Goal: Navigation & Orientation: Go to known website

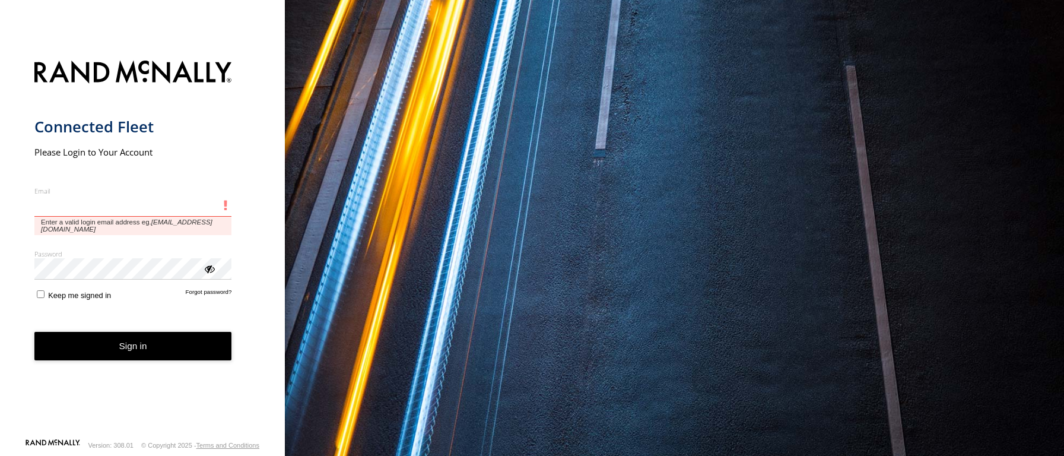
type input "**********"
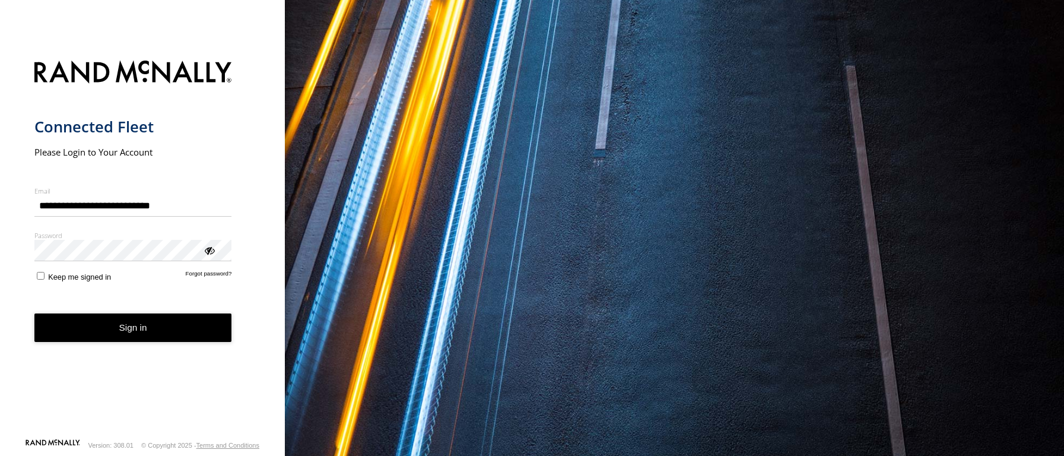
click at [81, 332] on button "Sign in" at bounding box center [133, 327] width 198 height 29
